Goal: Information Seeking & Learning: Learn about a topic

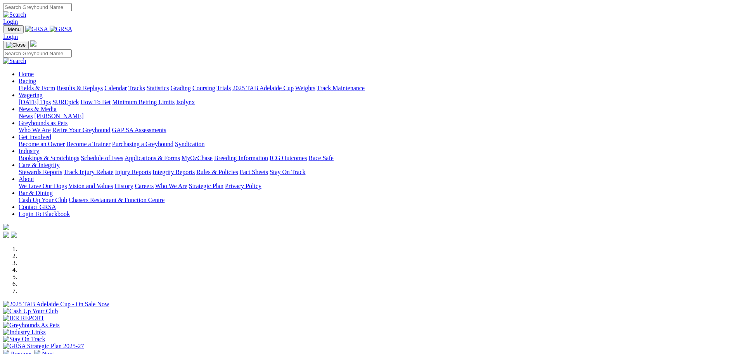
click at [103, 85] on link "Results & Replays" at bounding box center [80, 88] width 46 height 7
click at [158, 307] on div at bounding box center [369, 307] width 733 height 0
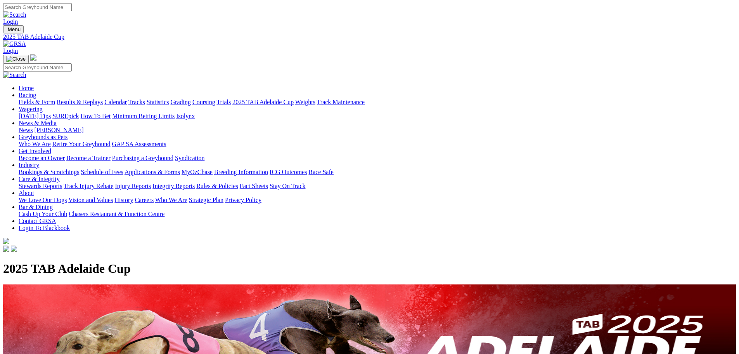
click at [103, 99] on link "Results & Replays" at bounding box center [80, 102] width 46 height 7
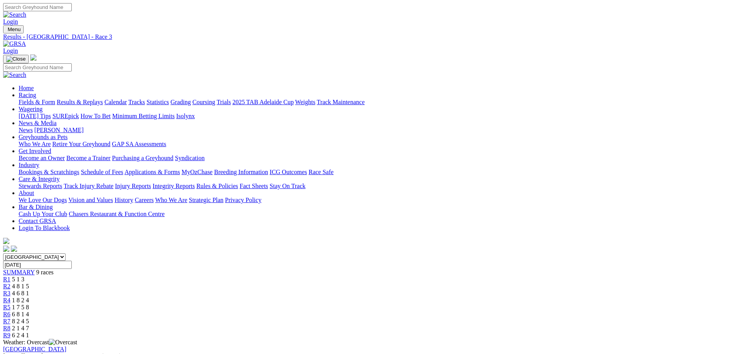
click at [355, 297] on div "R4 1 8 2 4" at bounding box center [369, 300] width 733 height 7
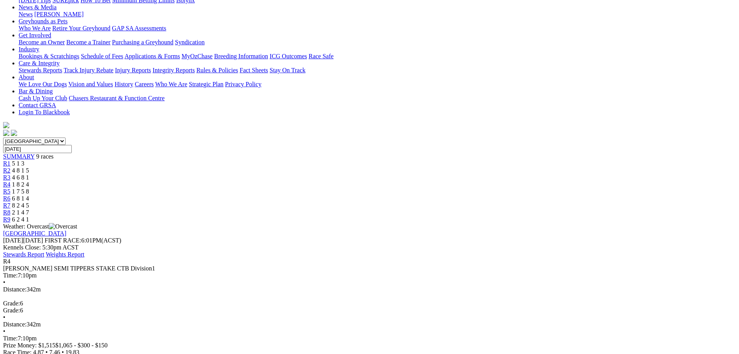
scroll to position [116, 0]
click at [29, 215] on span "6 2 4 1" at bounding box center [20, 218] width 17 height 7
